Goal: Task Accomplishment & Management: Manage account settings

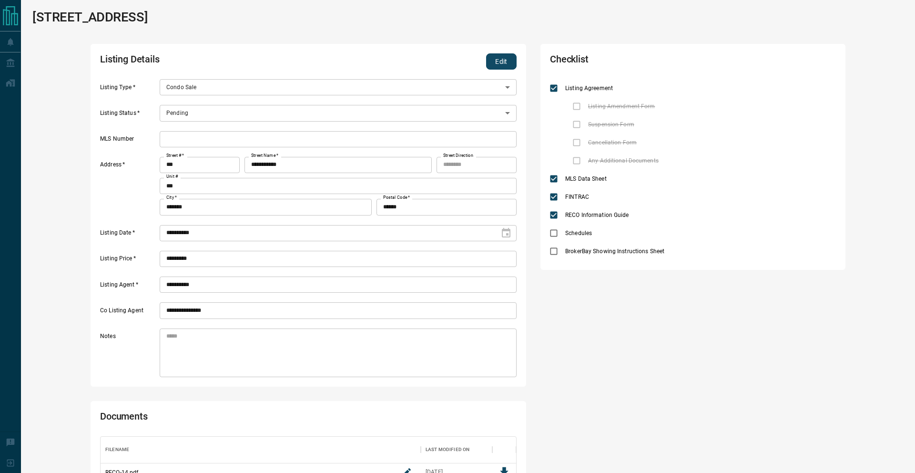
scroll to position [103, 415]
drag, startPoint x: 501, startPoint y: 53, endPoint x: 424, endPoint y: 80, distance: 82.0
click at [500, 54] on button "Edit" at bounding box center [501, 61] width 30 height 16
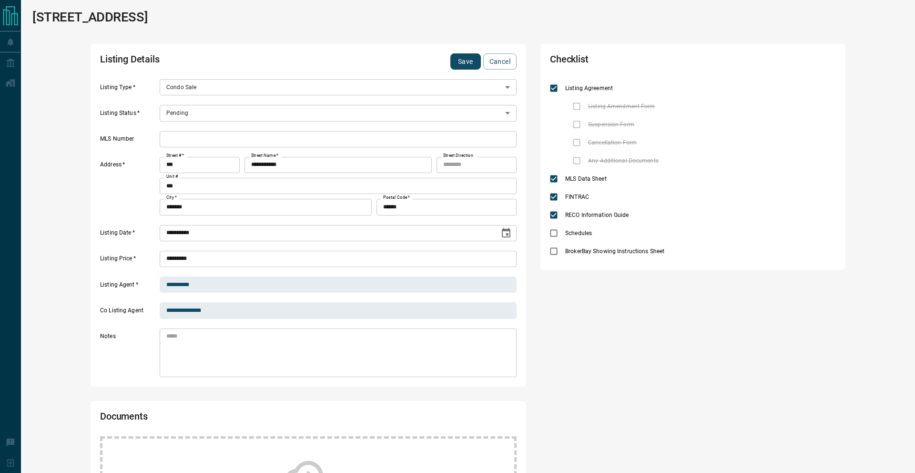
click at [239, 112] on body "**********" at bounding box center [457, 360] width 915 height 721
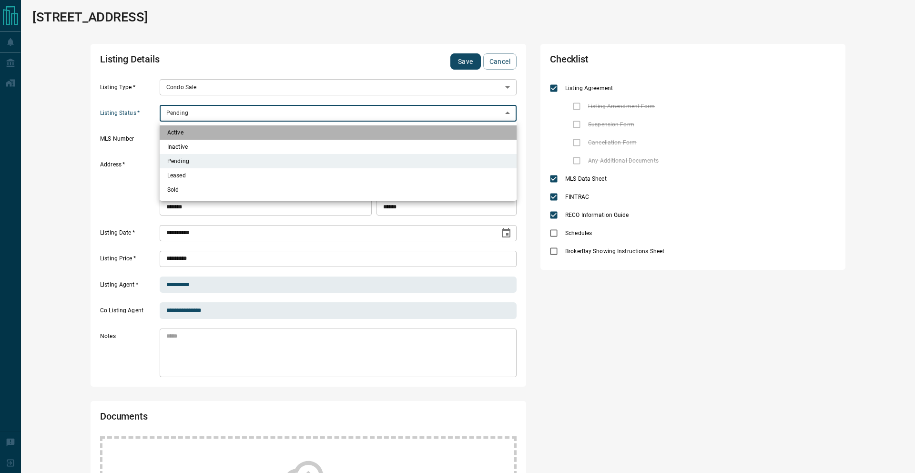
click at [226, 127] on li "Active" at bounding box center [338, 132] width 357 height 14
type input "*"
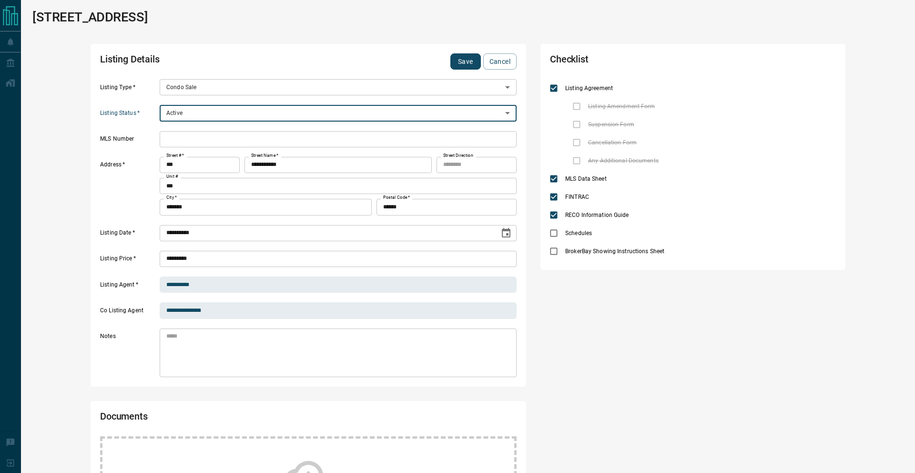
click at [227, 136] on input "text" at bounding box center [338, 139] width 357 height 16
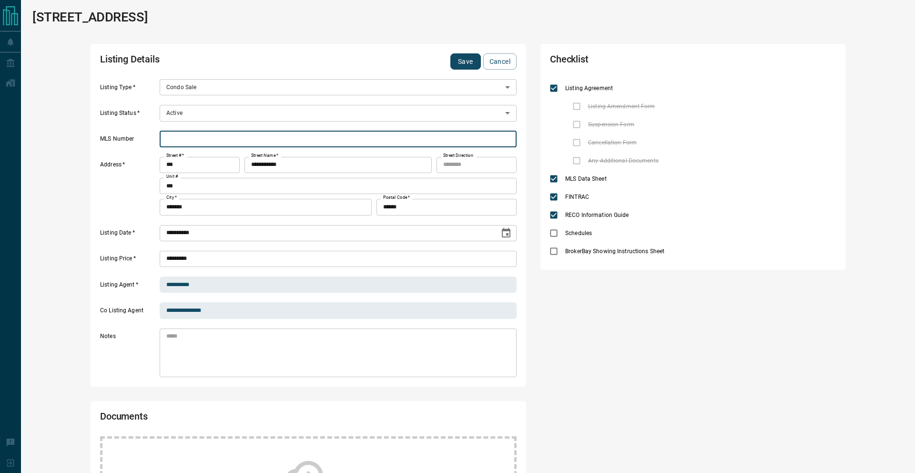
paste input "*********"
type input "*********"
click at [466, 58] on button "Save" at bounding box center [465, 61] width 30 height 16
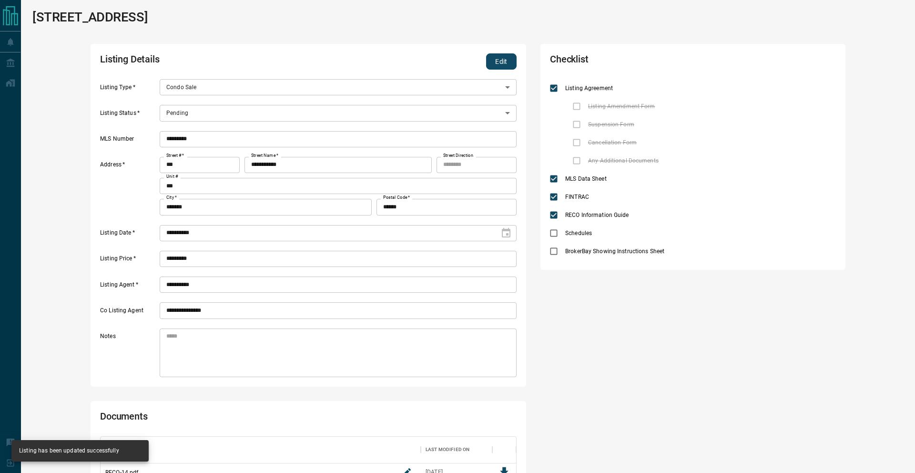
type input "*"
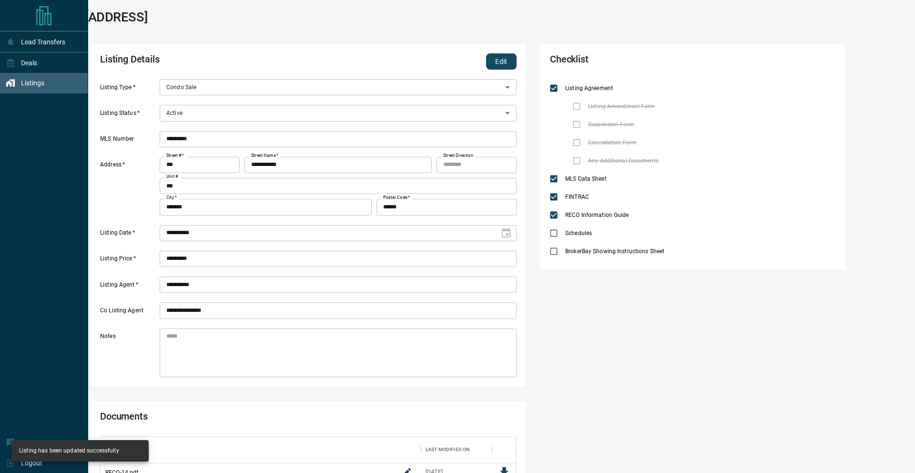
click at [7, 89] on div "Listings" at bounding box center [25, 83] width 39 height 16
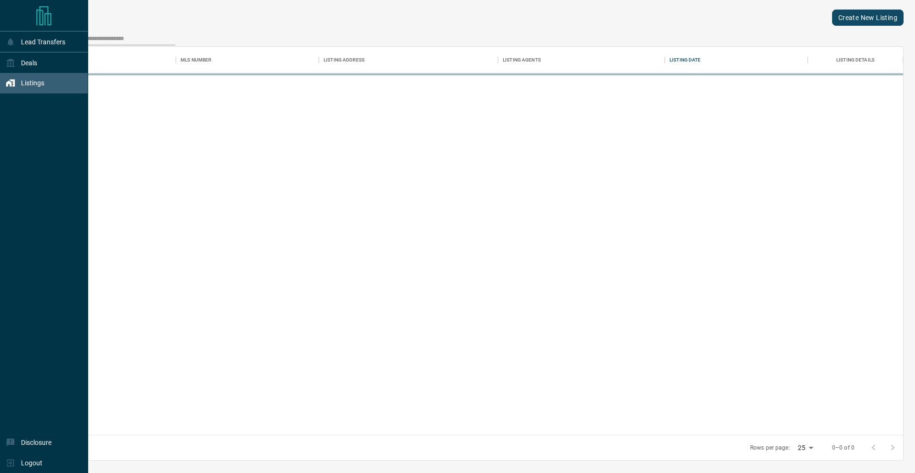
scroll to position [388, 870]
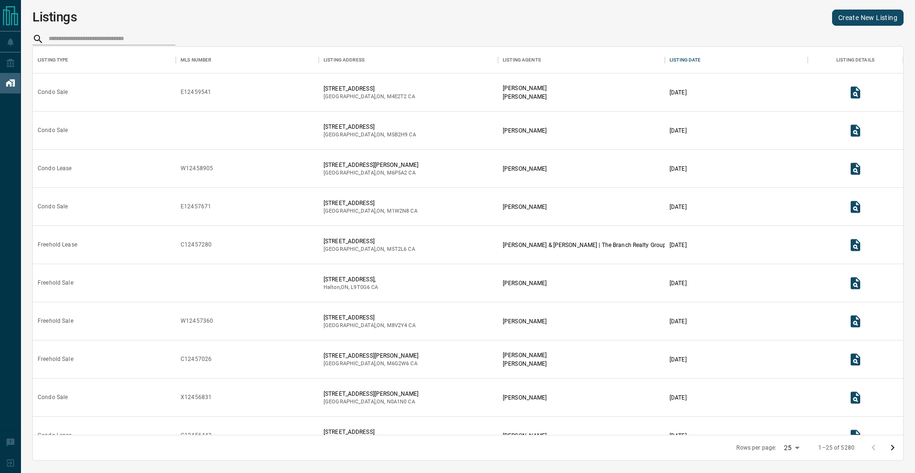
click at [894, 444] on icon "Go to next page" at bounding box center [892, 447] width 11 height 11
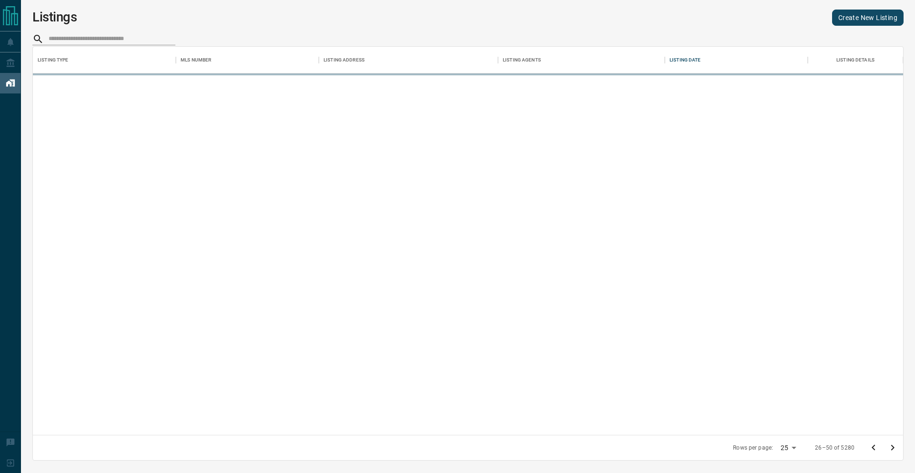
click at [894, 444] on icon "Go to next page" at bounding box center [892, 447] width 11 height 11
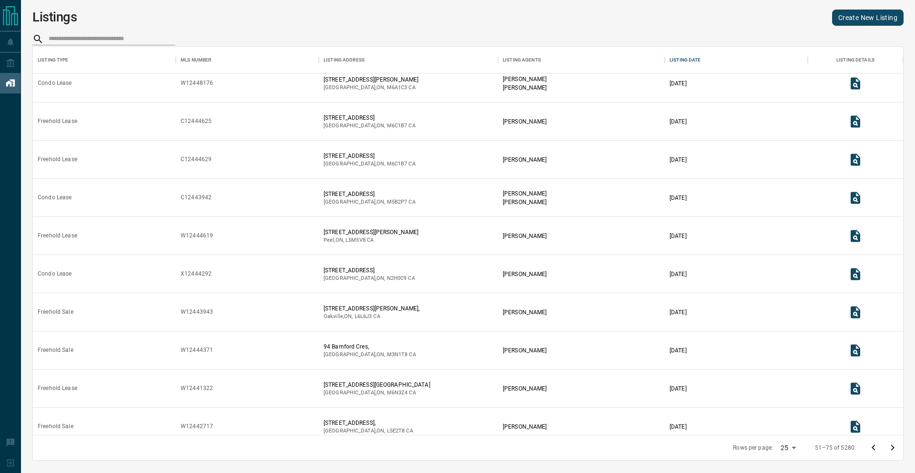
scroll to position [592, 0]
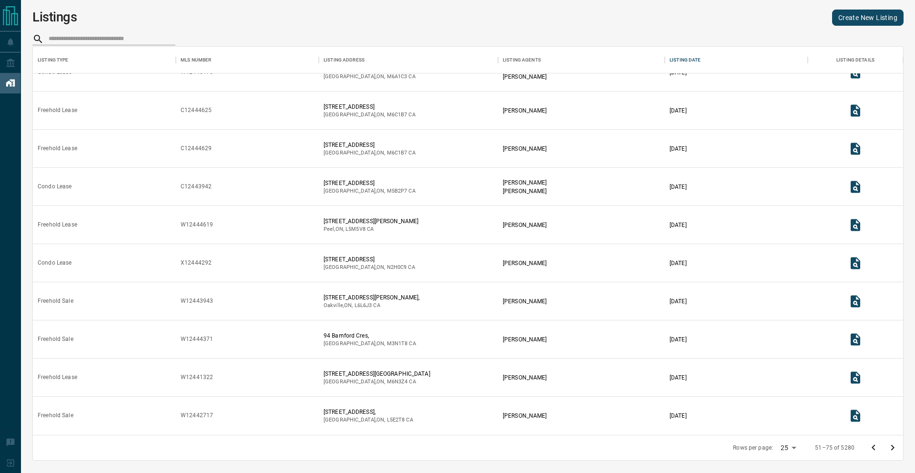
click at [869, 447] on icon "Go to previous page" at bounding box center [873, 447] width 11 height 11
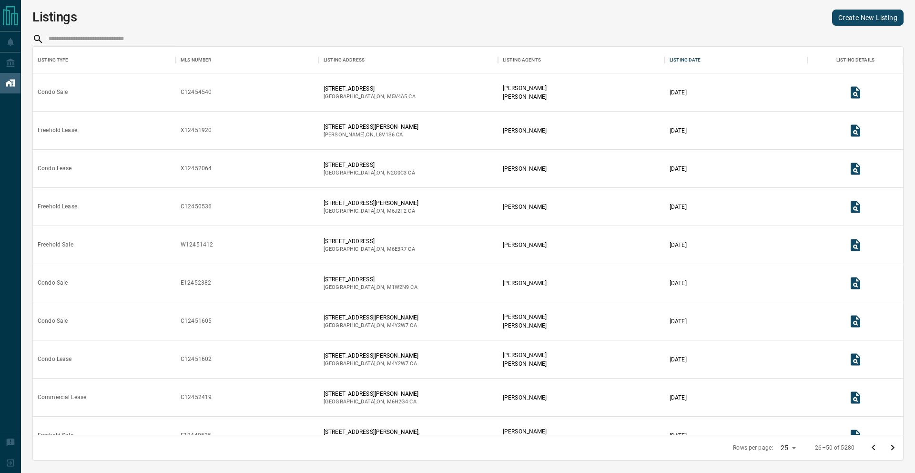
click at [859, 17] on link "Create New Listing" at bounding box center [867, 18] width 71 height 16
